Goal: Task Accomplishment & Management: Manage account settings

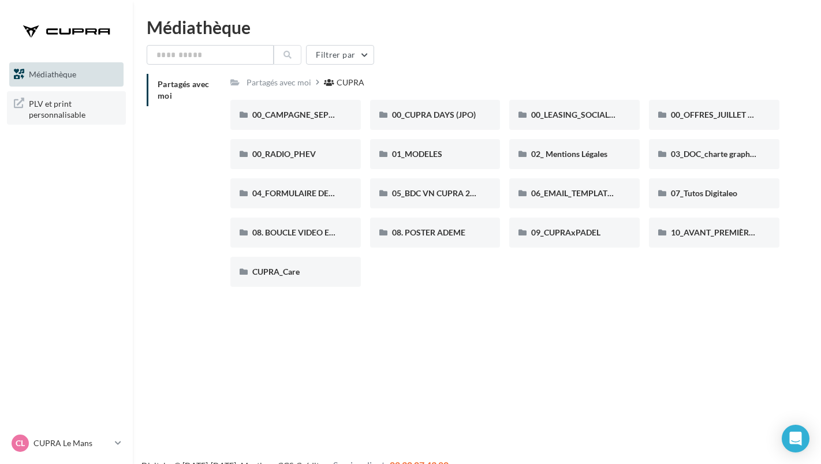
click at [44, 109] on span "PLV et print personnalisable" at bounding box center [74, 108] width 90 height 25
click at [66, 115] on span "PLV et print personnalisable" at bounding box center [74, 108] width 90 height 25
click at [115, 445] on link "CL CUPRA Le Mans cupra-lema-jboul" at bounding box center [66, 444] width 114 height 22
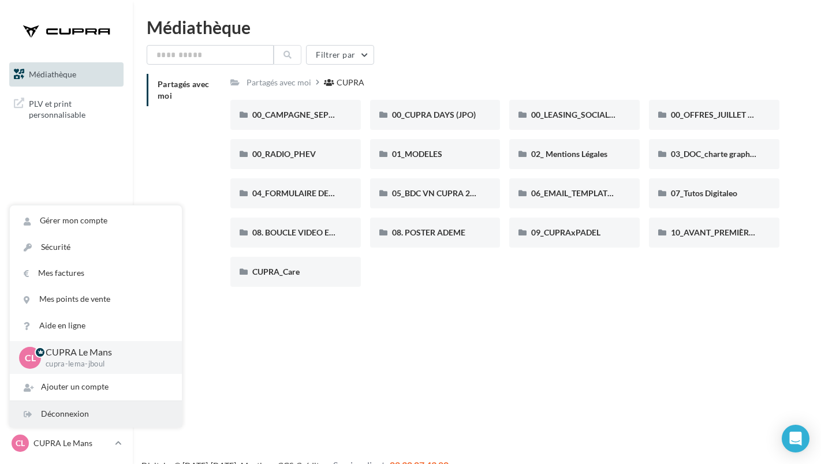
click at [81, 416] on div "Déconnexion" at bounding box center [96, 414] width 172 height 26
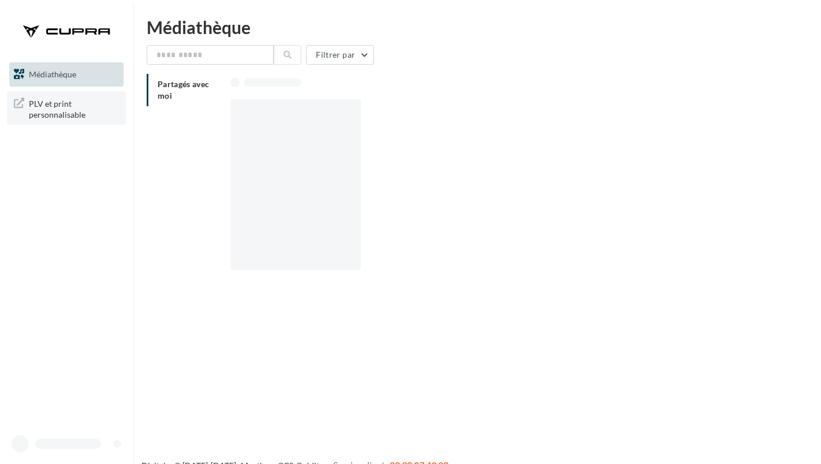
click at [49, 108] on span "PLV et print personnalisable" at bounding box center [74, 108] width 90 height 25
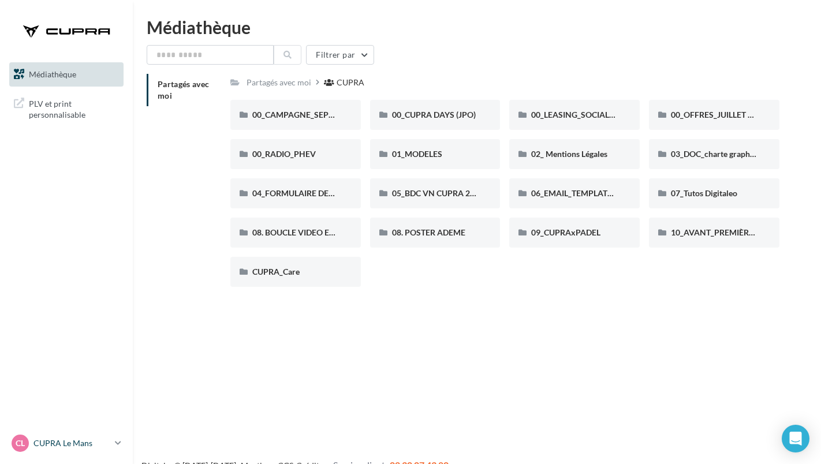
click at [121, 442] on icon at bounding box center [118, 443] width 6 height 10
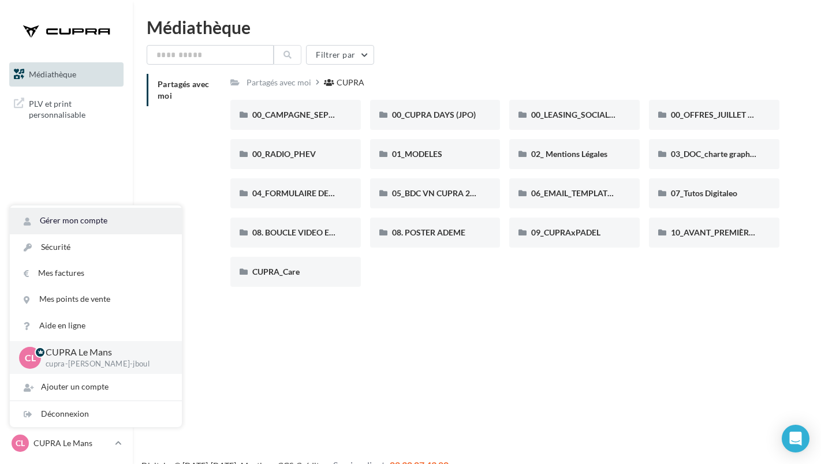
click at [79, 222] on link "Gérer mon compte" at bounding box center [96, 221] width 172 height 26
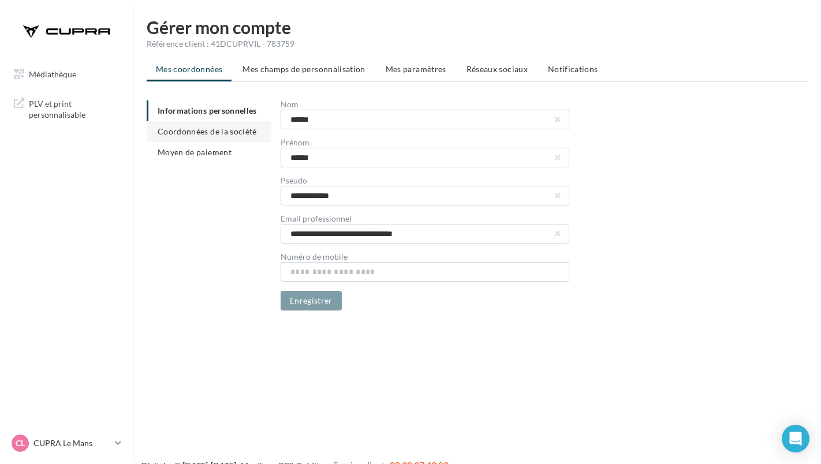
click at [237, 129] on span "Coordonnées de la société" at bounding box center [207, 131] width 99 height 10
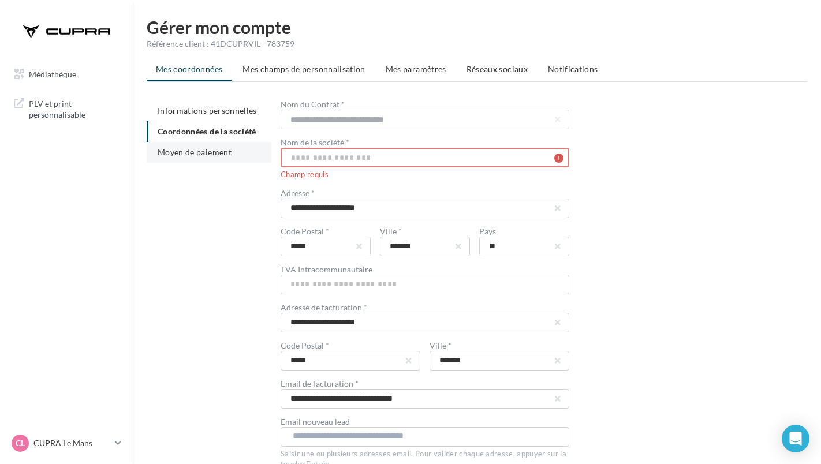
click at [189, 152] on span "Moyen de paiement" at bounding box center [195, 152] width 74 height 10
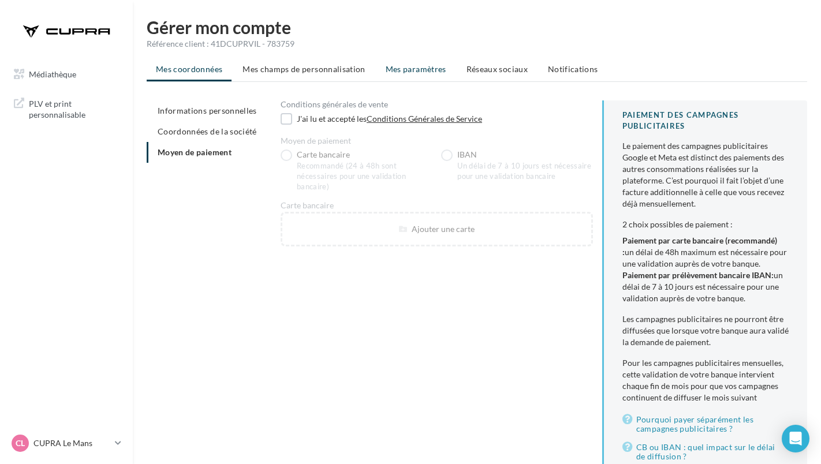
click at [398, 69] on span "Mes paramètres" at bounding box center [416, 69] width 61 height 10
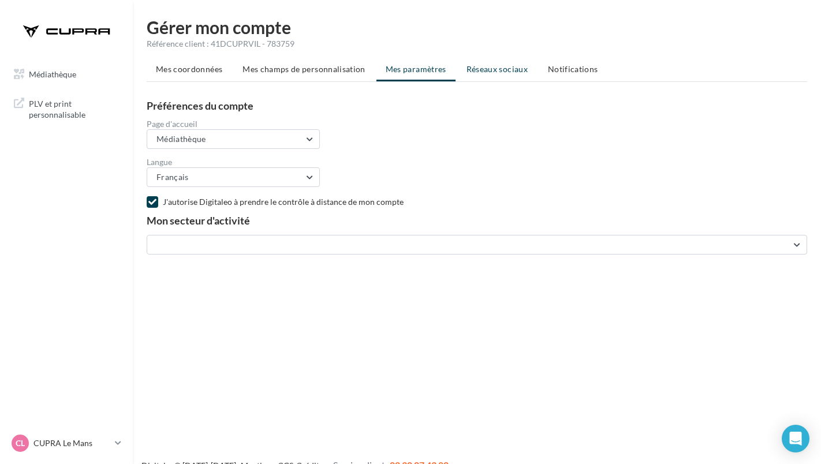
click at [495, 70] on span "Réseaux sociaux" at bounding box center [497, 69] width 61 height 10
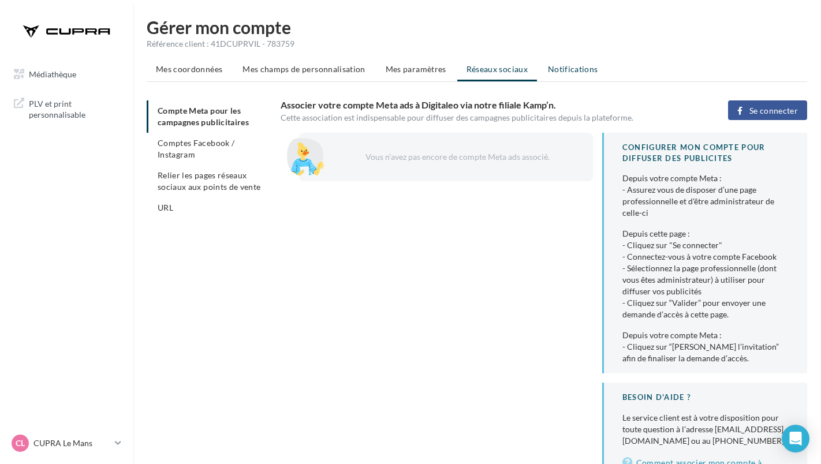
click at [568, 76] on li "Notifications" at bounding box center [573, 69] width 69 height 21
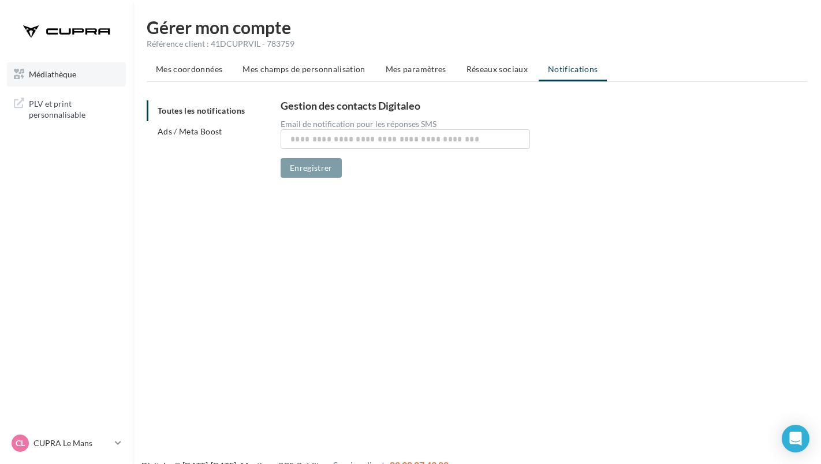
click at [48, 69] on link "Médiathèque" at bounding box center [66, 74] width 119 height 24
